Goal: Transaction & Acquisition: Purchase product/service

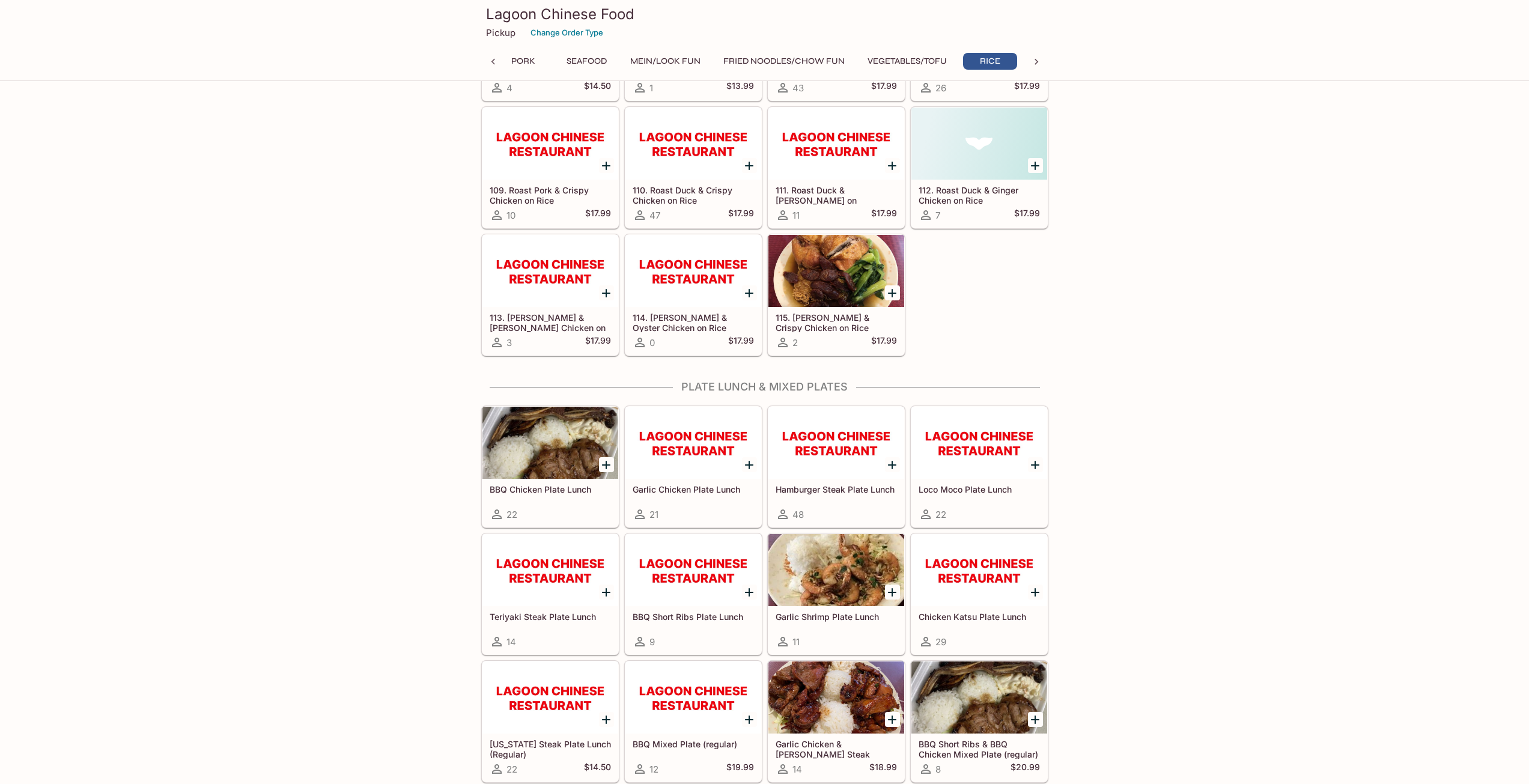
scroll to position [4624, 0]
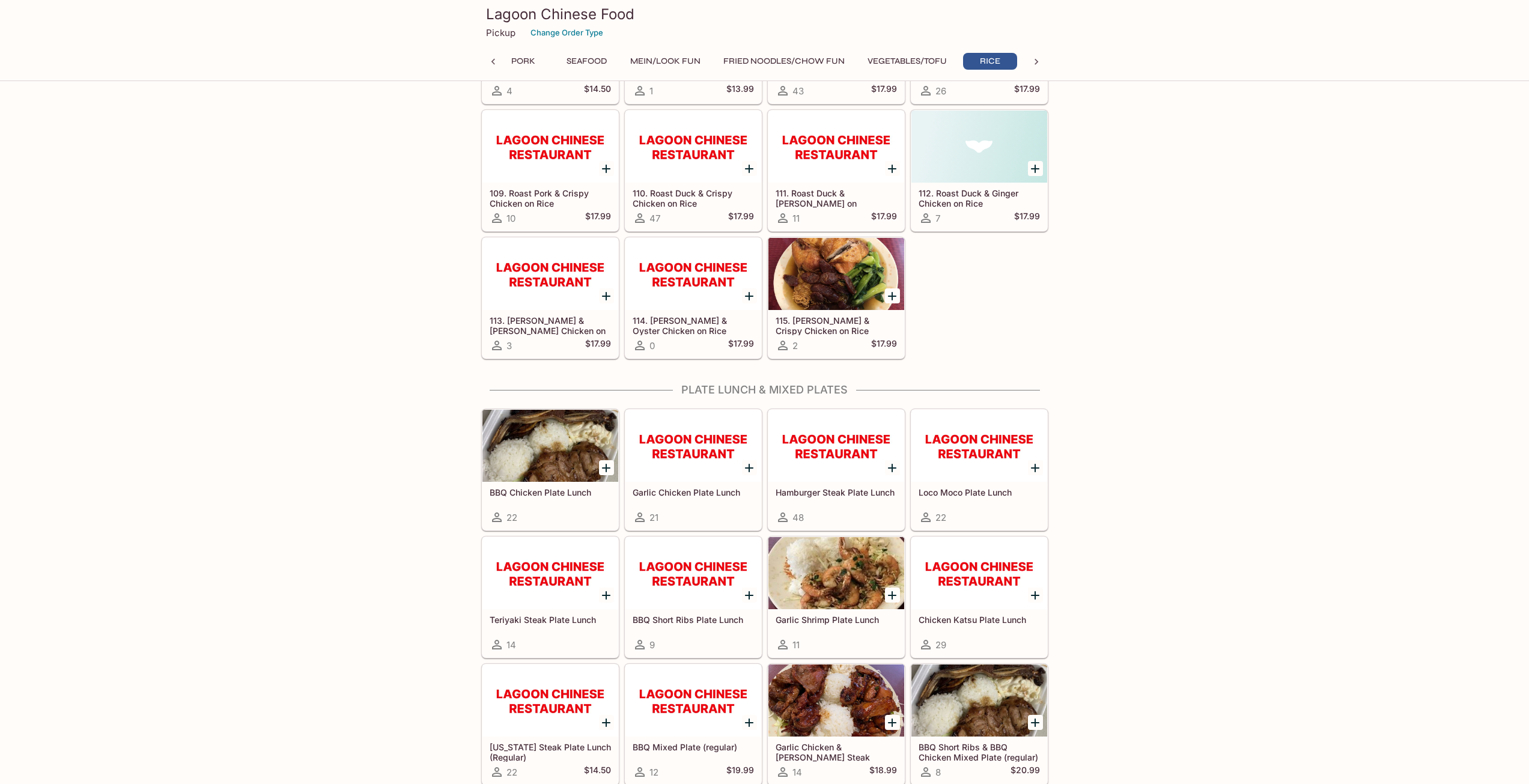
click at [720, 443] on div at bounding box center [693, 446] width 136 height 72
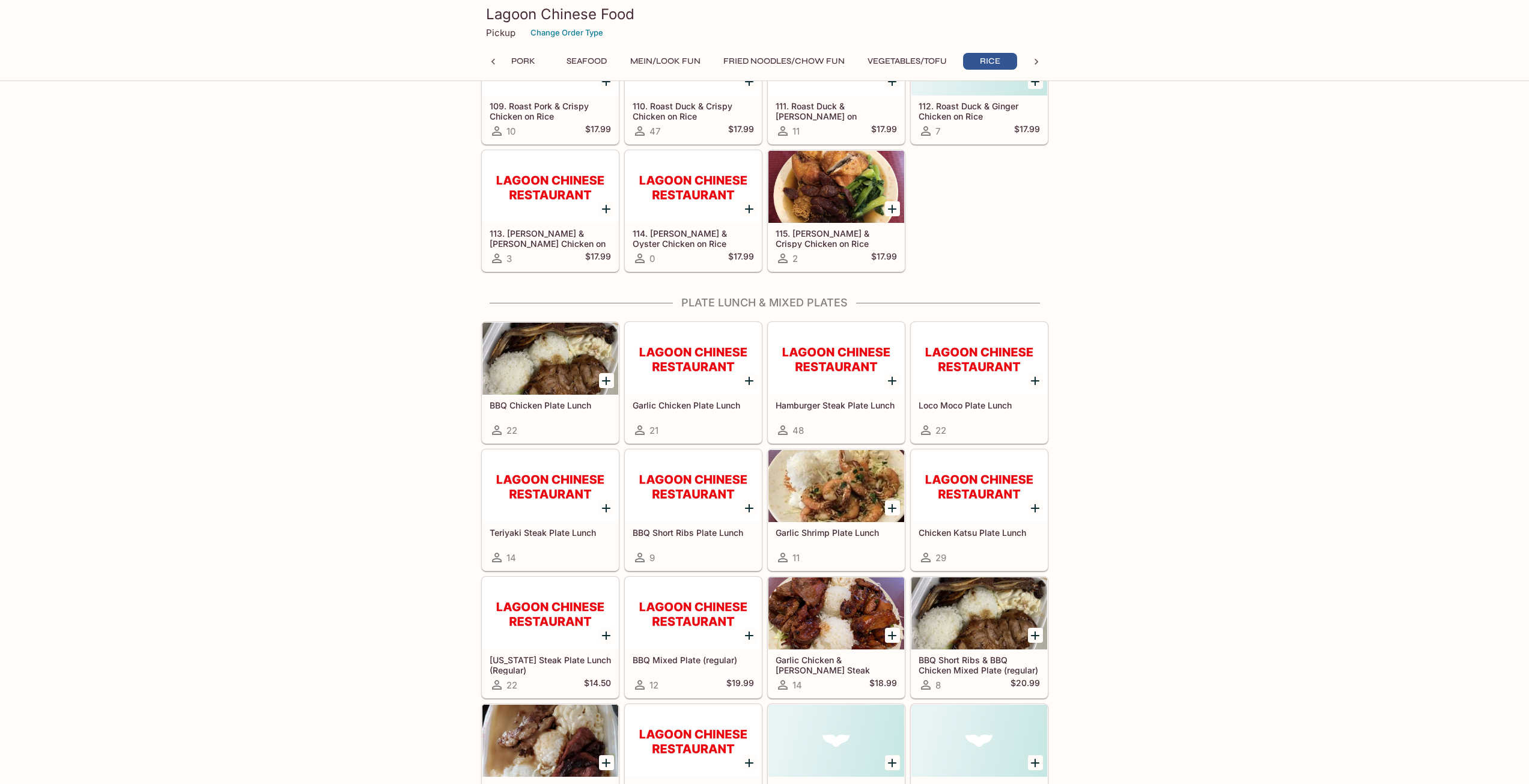
click at [551, 365] on div at bounding box center [550, 359] width 136 height 72
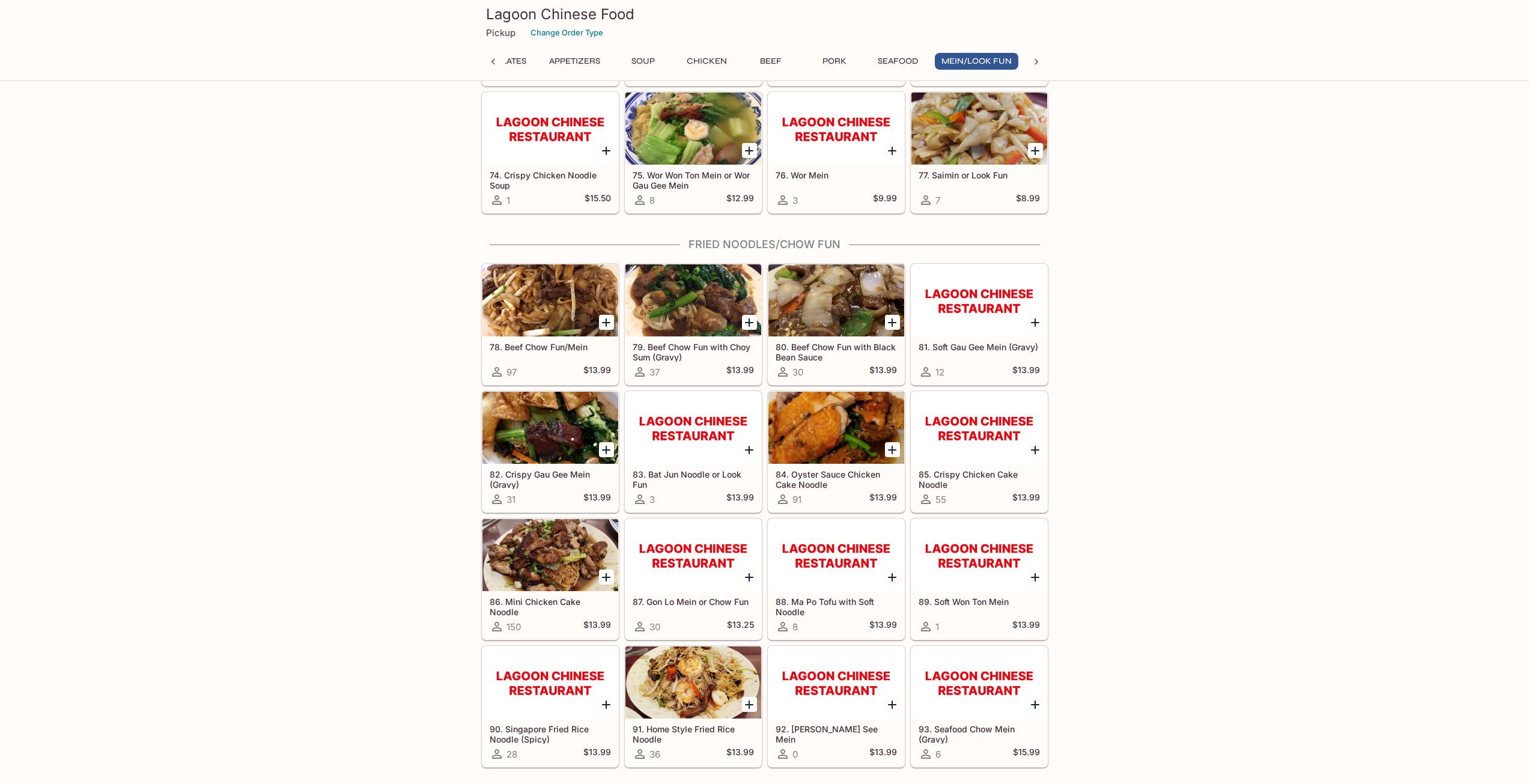
scroll to position [3423, 0]
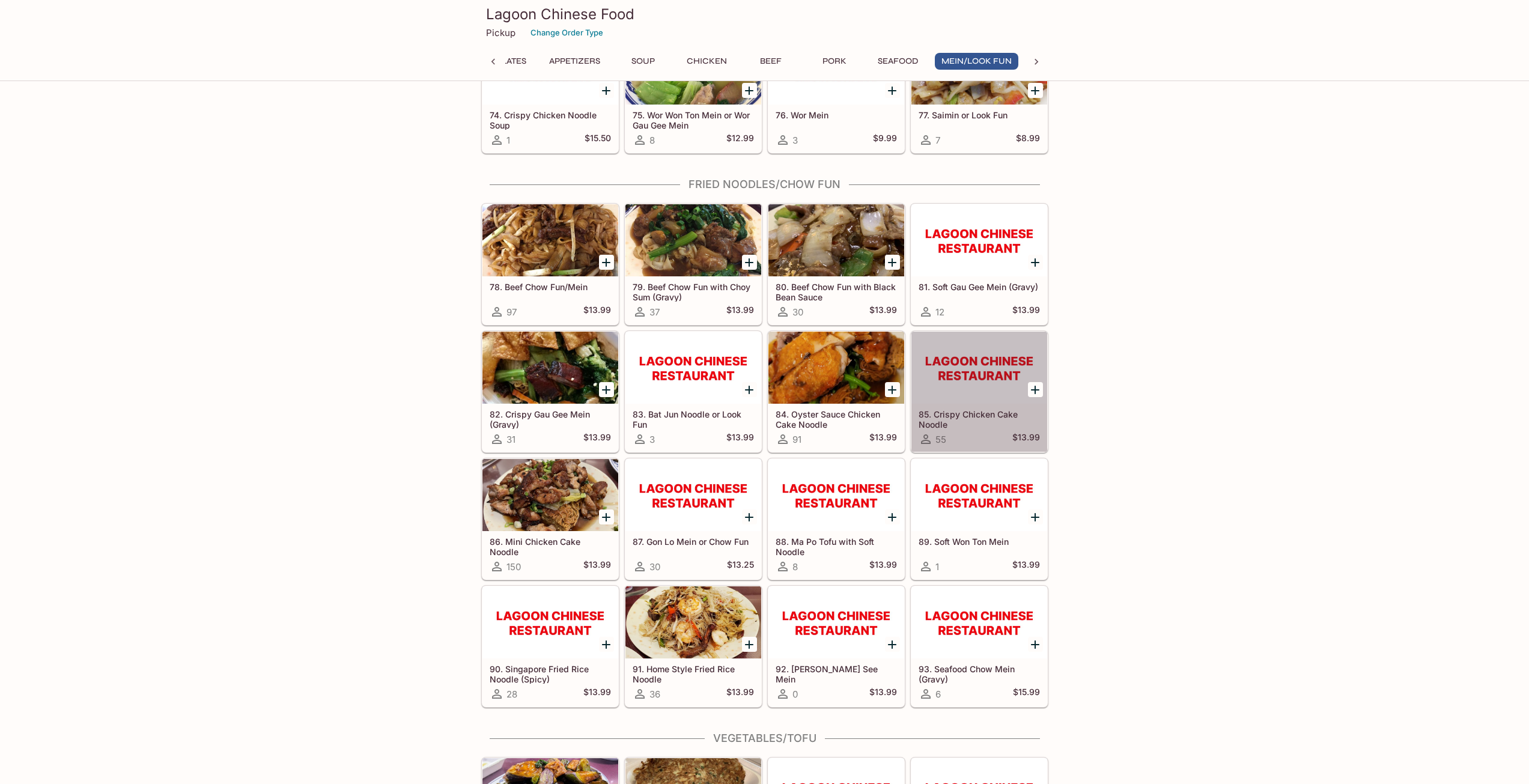
click at [977, 387] on div at bounding box center [979, 367] width 136 height 72
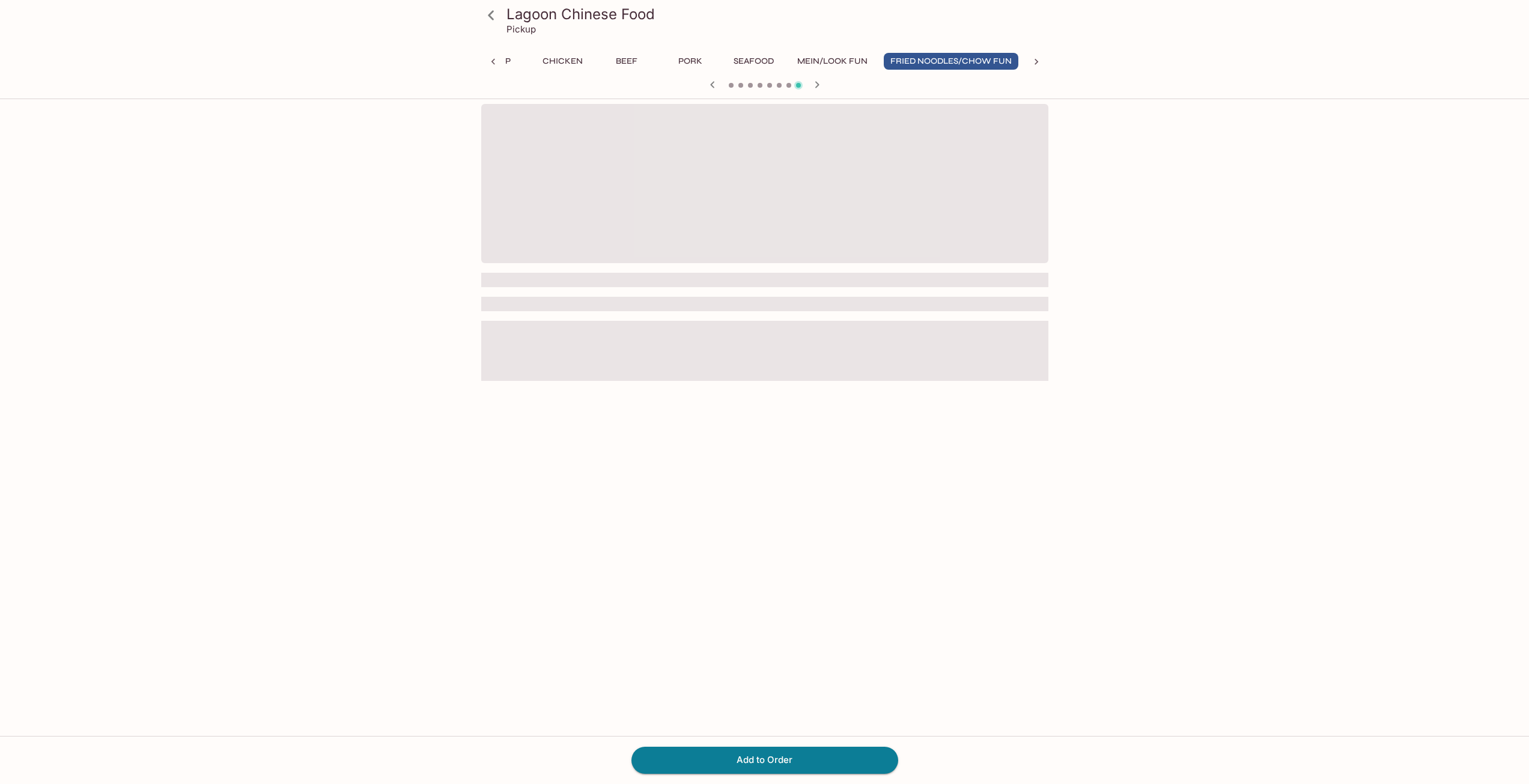
scroll to position [0, 416]
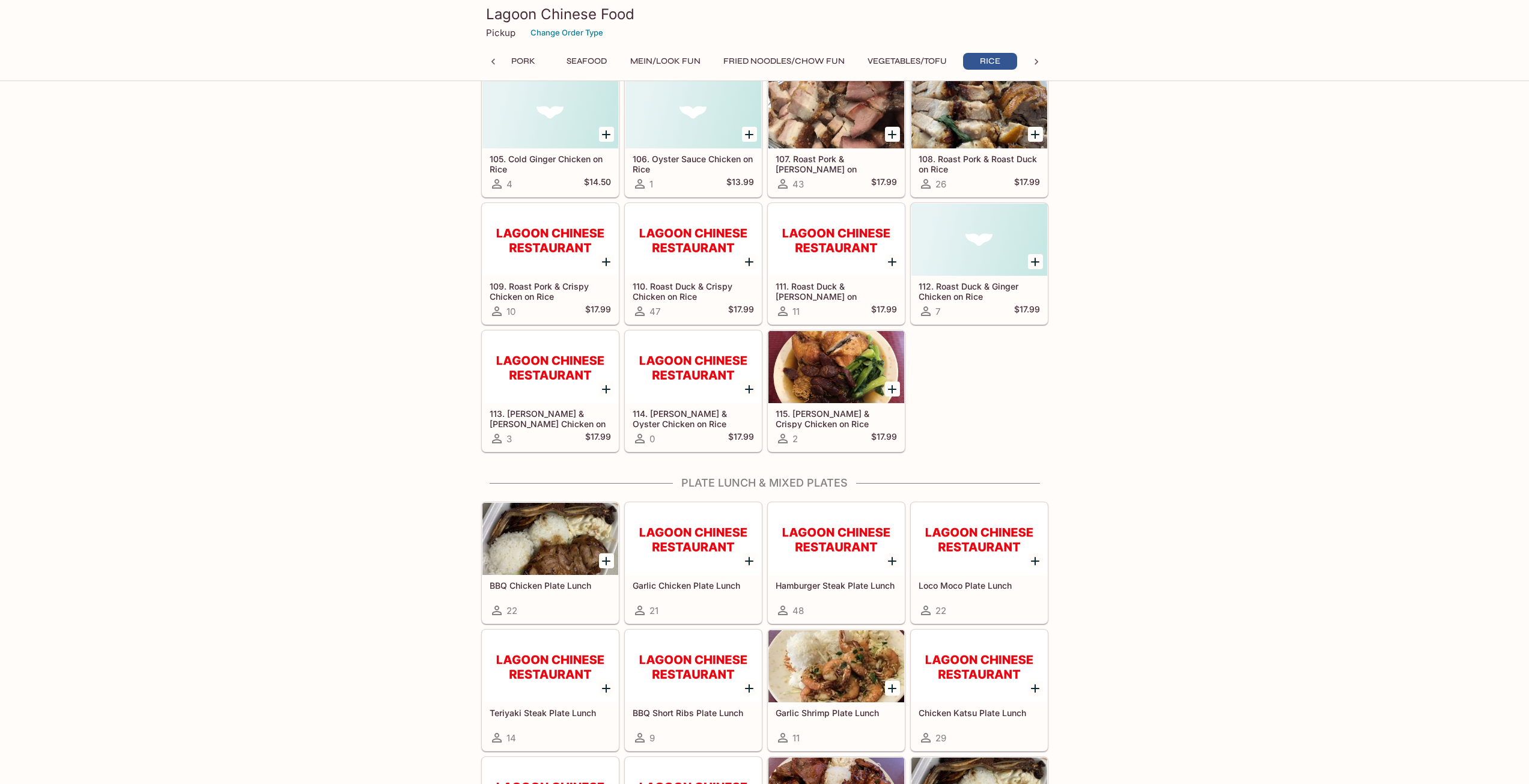
scroll to position [4772, 0]
